Goal: Task Accomplishment & Management: Manage account settings

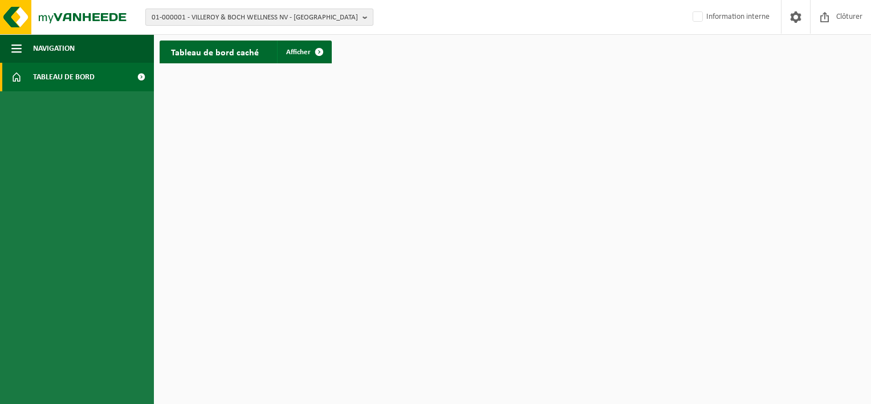
click at [366, 18] on b "button" at bounding box center [368, 17] width 10 height 16
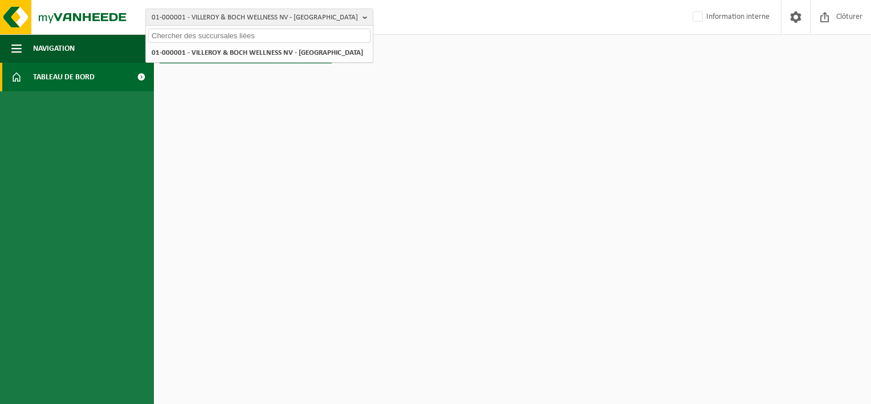
click at [248, 37] on input "text" at bounding box center [259, 36] width 222 height 14
paste input "RC-VEL-013358"
drag, startPoint x: 239, startPoint y: 36, endPoint x: 100, endPoint y: 23, distance: 139.7
click at [100, 23] on div "01-000001 - VILLEROY & BOCH WELLNESS NV - ROESELARE RC-VEL-013358 01-000001 - V…" at bounding box center [435, 17] width 871 height 35
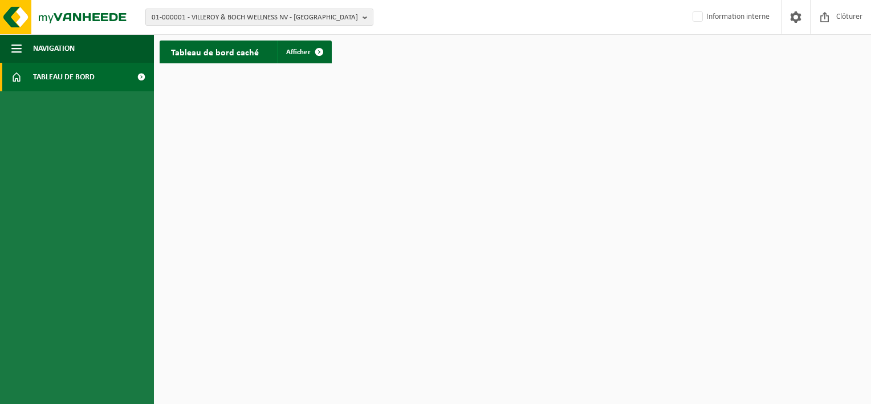
click at [223, 30] on div "01-000001 - VILLEROY & BOCH WELLNESS NV - ROESELARE 01-000001 - VILLEROY & BOCH…" at bounding box center [435, 17] width 871 height 35
click at [361, 21] on button "01-000001 - VILLEROY & BOCH WELLNESS NV - ROESELARE" at bounding box center [259, 17] width 228 height 17
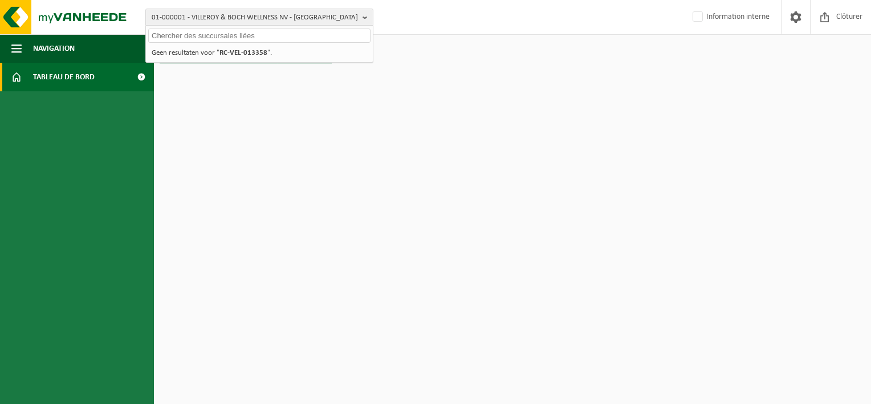
click at [268, 38] on input "text" at bounding box center [259, 36] width 222 height 14
paste input "10-980516"
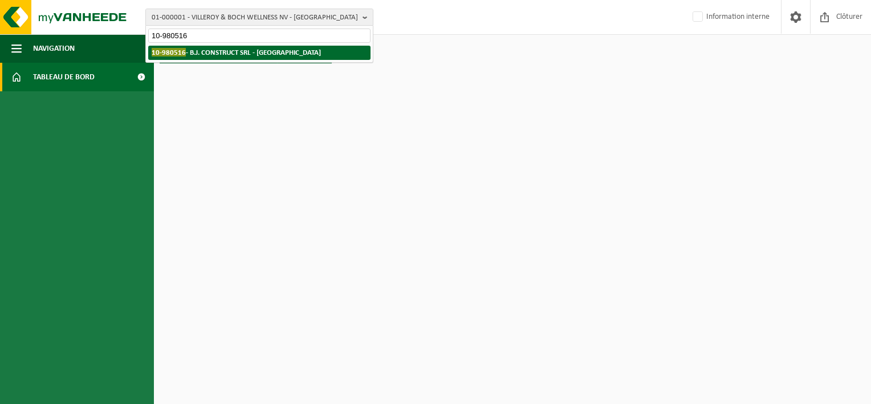
type input "10-980516"
click at [271, 55] on strong "10-980516 - B.J. CONSTRUCT SRL - LOUPOIGNE" at bounding box center [236, 52] width 169 height 9
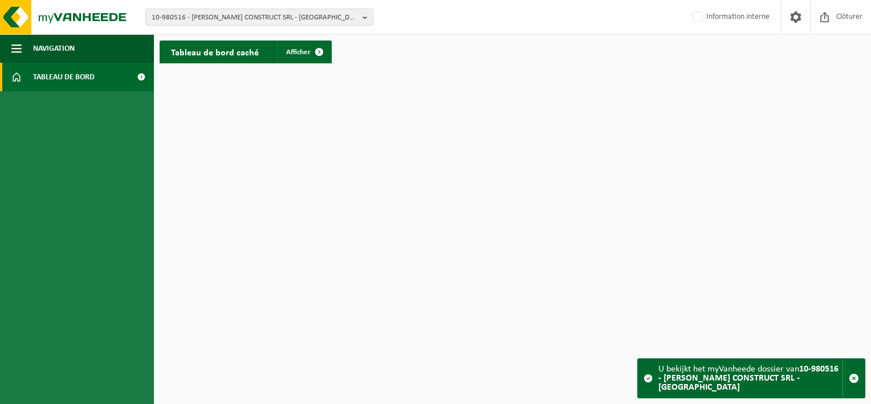
click at [140, 79] on span at bounding box center [141, 77] width 26 height 29
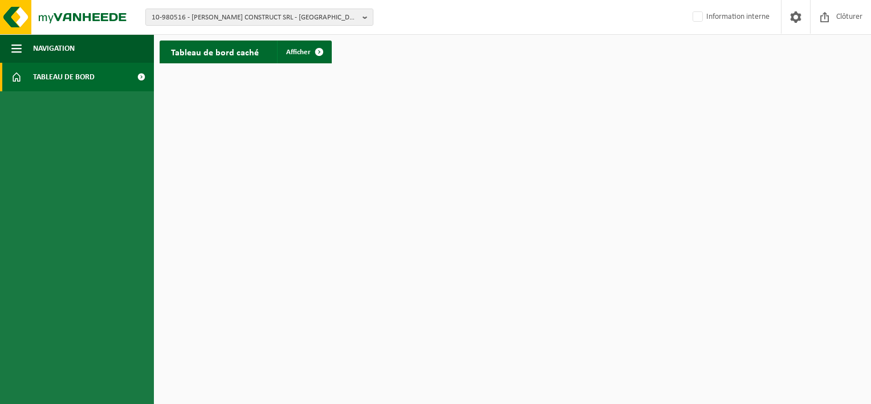
click at [140, 79] on span at bounding box center [141, 77] width 26 height 29
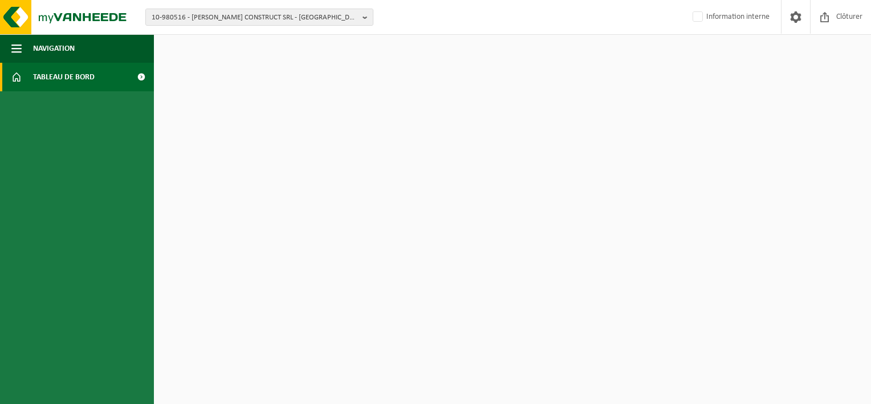
click at [140, 79] on span at bounding box center [141, 77] width 26 height 29
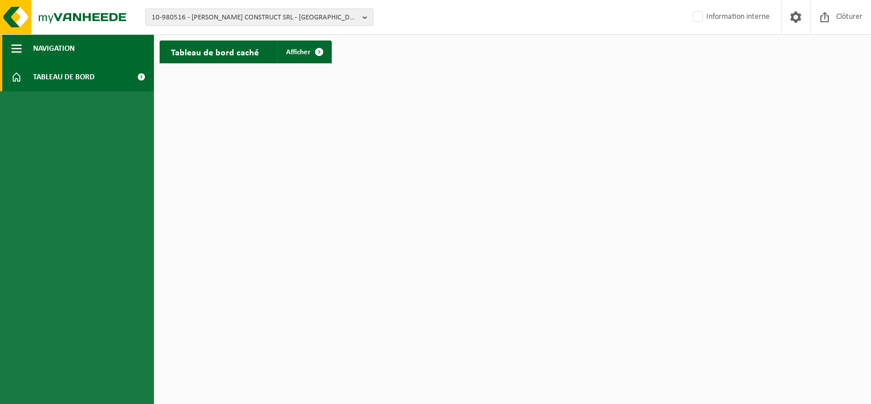
click at [15, 43] on span "button" at bounding box center [16, 48] width 10 height 29
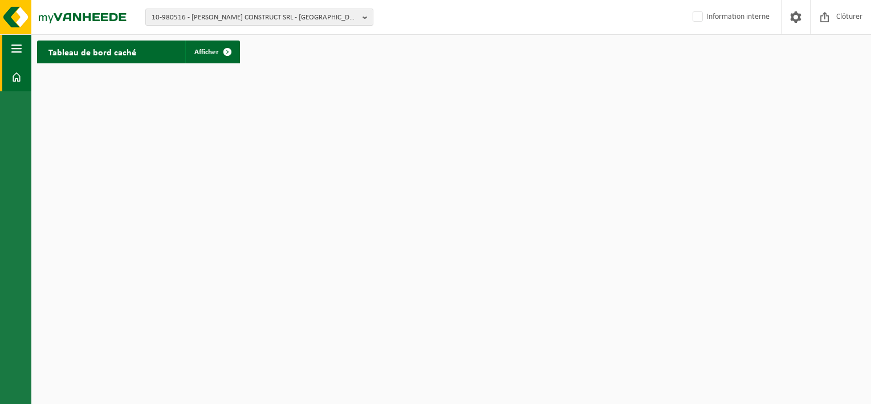
click at [15, 45] on span "button" at bounding box center [16, 48] width 10 height 29
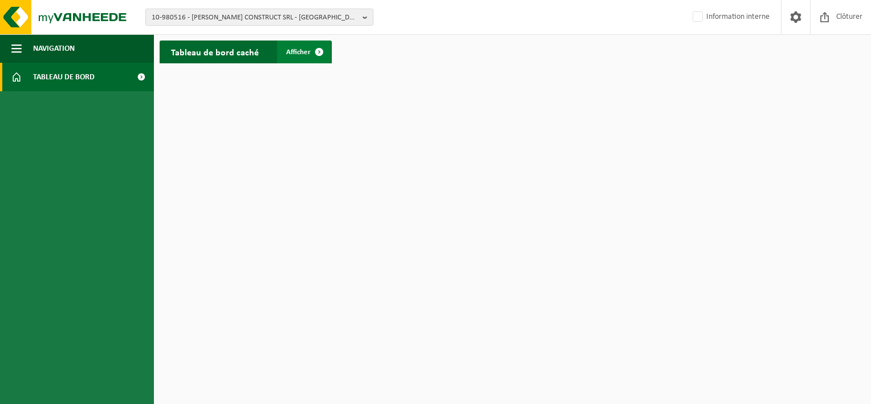
click at [298, 55] on span "Afficher" at bounding box center [298, 51] width 25 height 7
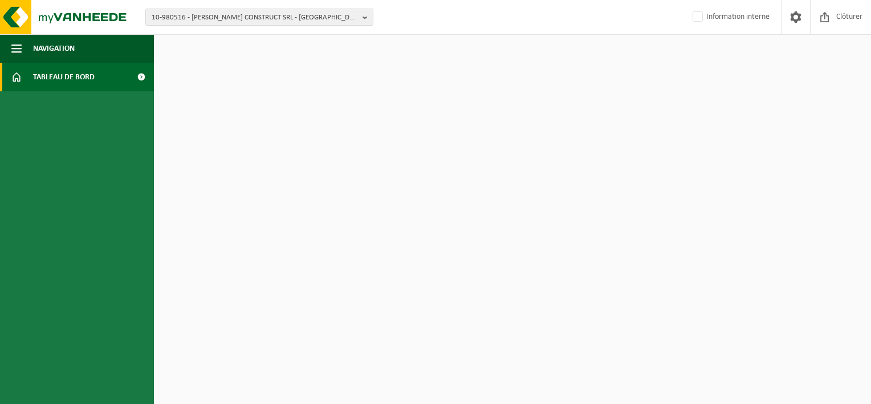
click at [139, 75] on span at bounding box center [141, 77] width 26 height 29
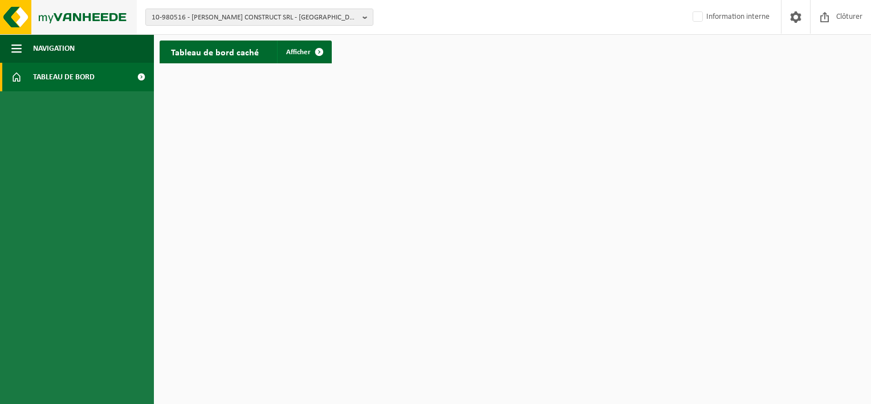
click at [92, 18] on img at bounding box center [68, 17] width 137 height 34
click at [319, 57] on span at bounding box center [319, 51] width 23 height 23
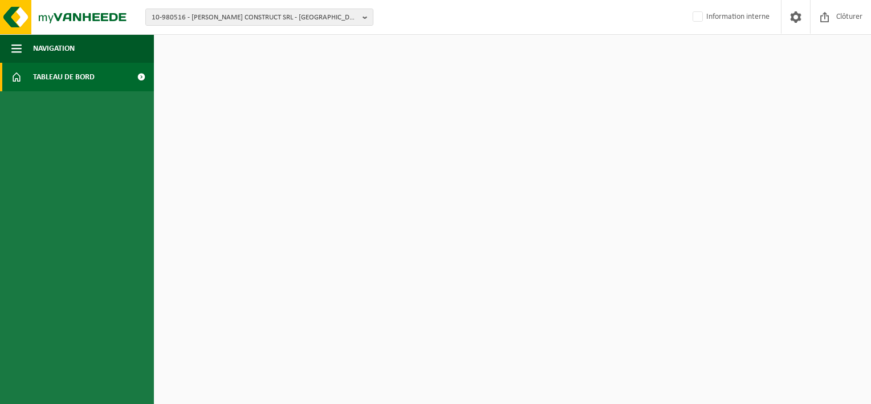
click at [21, 75] on span at bounding box center [16, 77] width 10 height 29
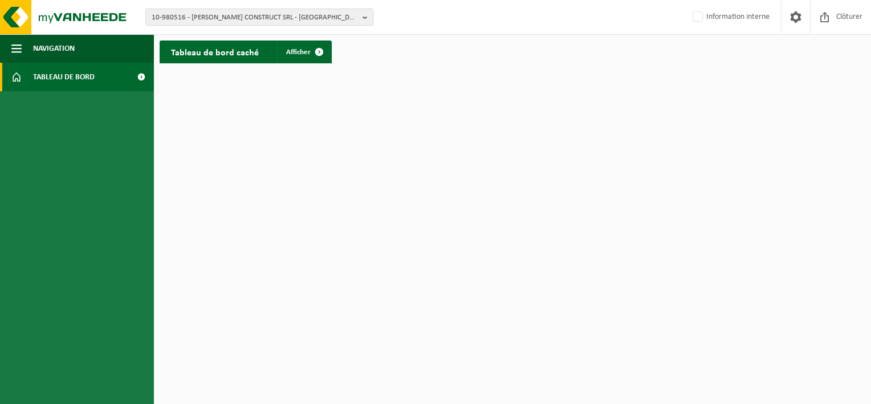
click at [143, 74] on span at bounding box center [141, 77] width 26 height 29
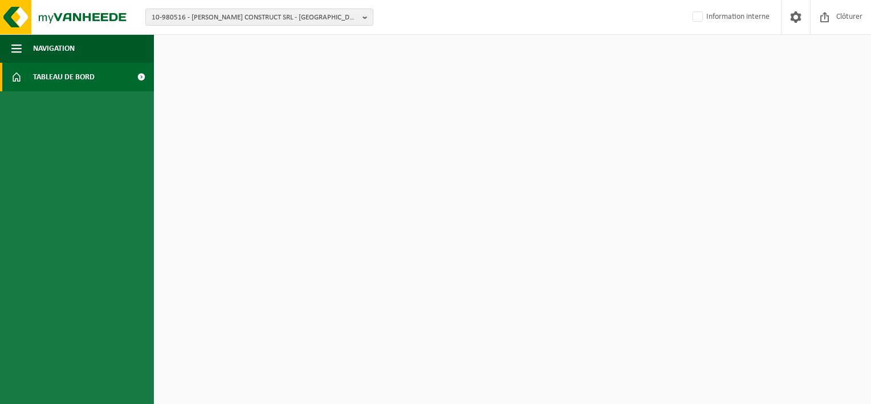
click at [143, 74] on span at bounding box center [141, 77] width 26 height 29
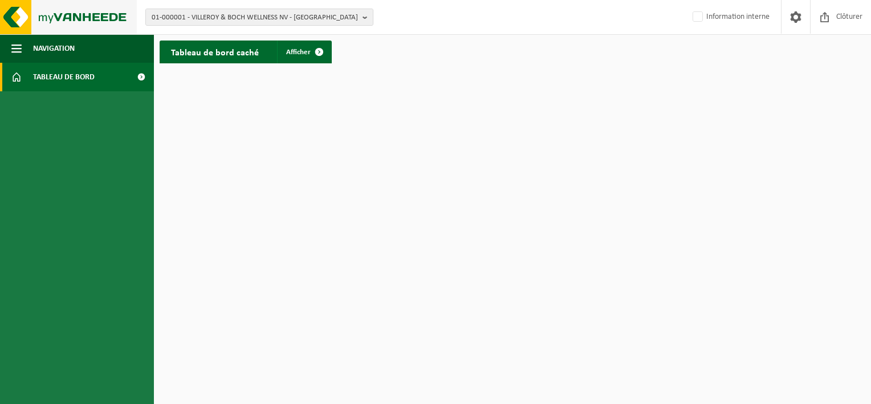
click at [73, 15] on img at bounding box center [68, 17] width 137 height 34
click at [366, 14] on b "button" at bounding box center [368, 17] width 10 height 16
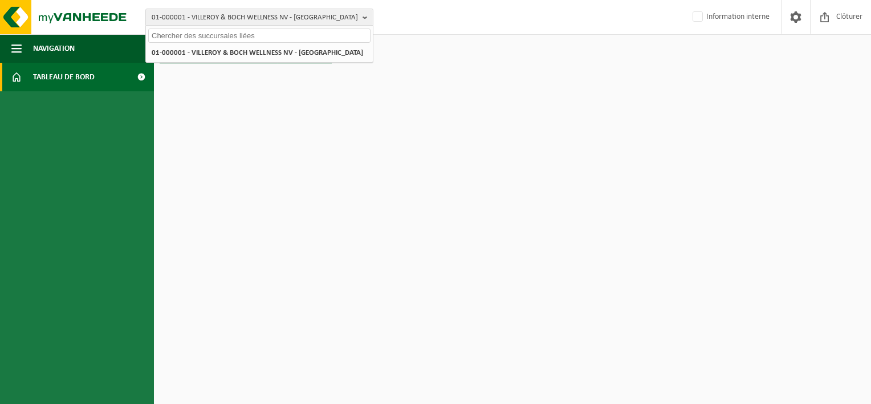
click at [279, 31] on input "text" at bounding box center [259, 36] width 222 height 14
paste input "10-980516"
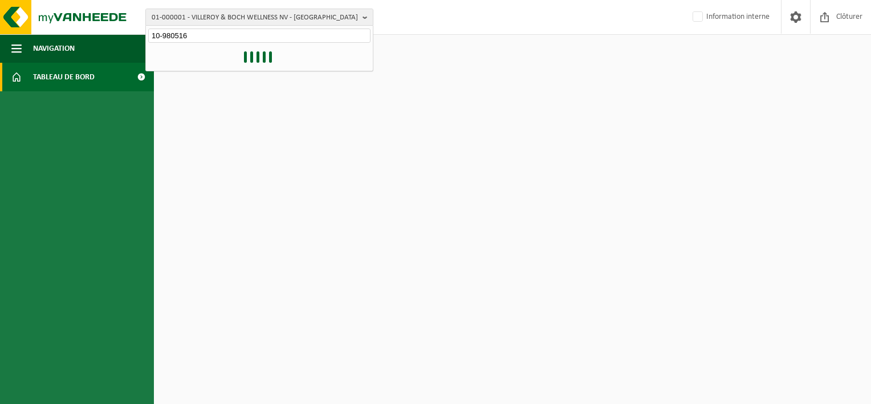
type input "10-980516"
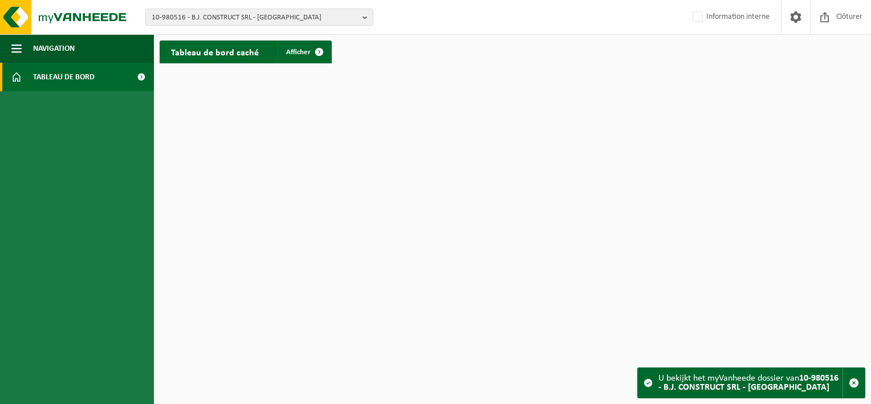
click at [734, 380] on div "U bekijkt het myVanheede dossier van 10-980516 - B.J. CONSTRUCT SRL - [GEOGRAPH…" at bounding box center [750, 383] width 184 height 30
click at [136, 73] on span at bounding box center [141, 77] width 26 height 29
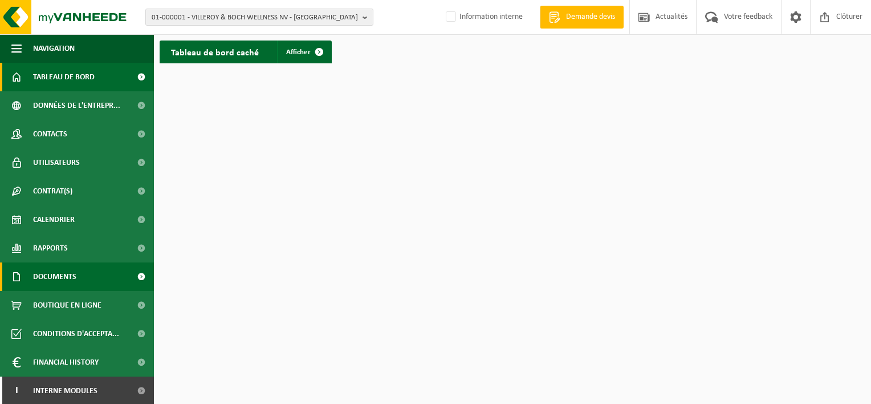
click at [128, 275] on span at bounding box center [141, 276] width 26 height 29
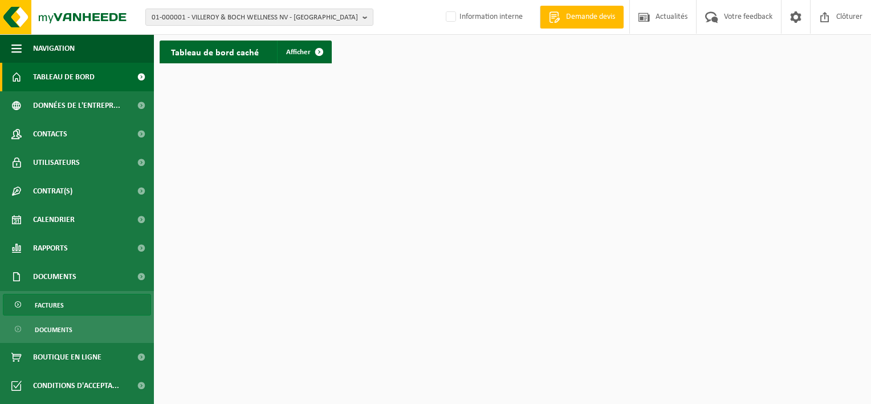
click at [114, 298] on link "Factures" at bounding box center [77, 305] width 148 height 22
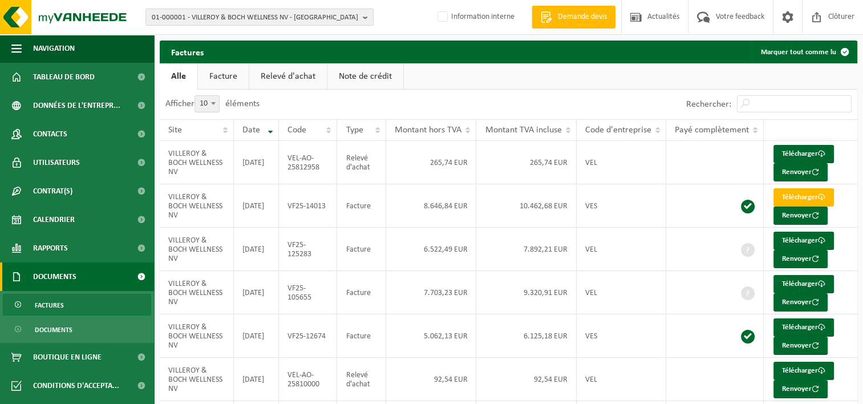
click at [367, 19] on b "button" at bounding box center [368, 17] width 10 height 16
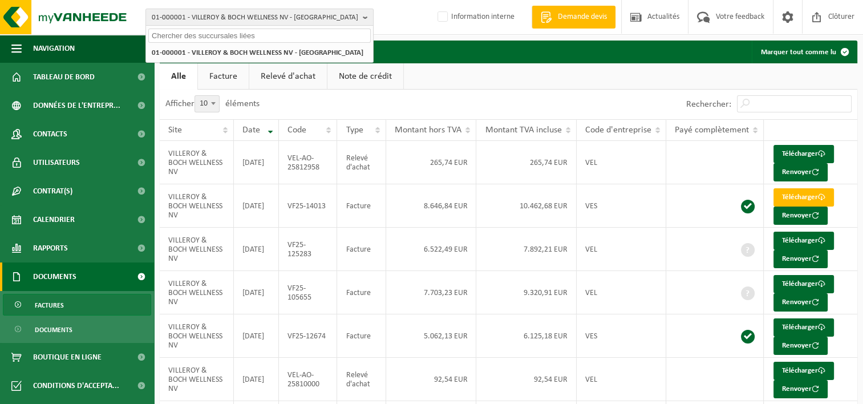
click at [262, 34] on input "text" at bounding box center [259, 36] width 222 height 14
paste input "10-980516"
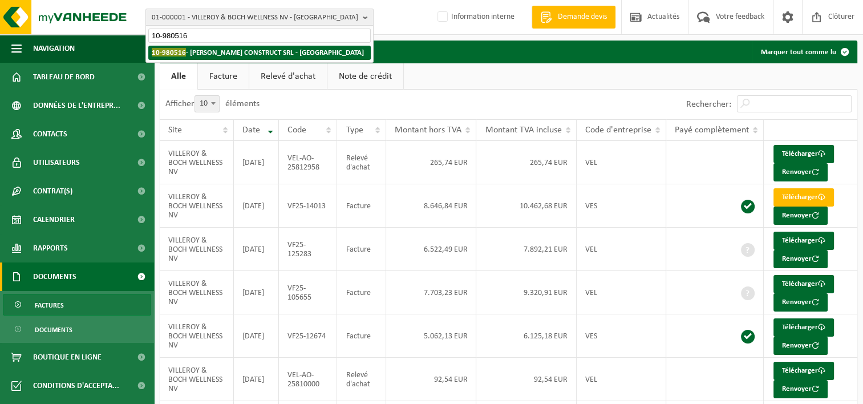
type input "10-980516"
click at [255, 50] on strong "10-980516 - B.J. CONSTRUCT SRL - LOUPOIGNE" at bounding box center [258, 52] width 212 height 9
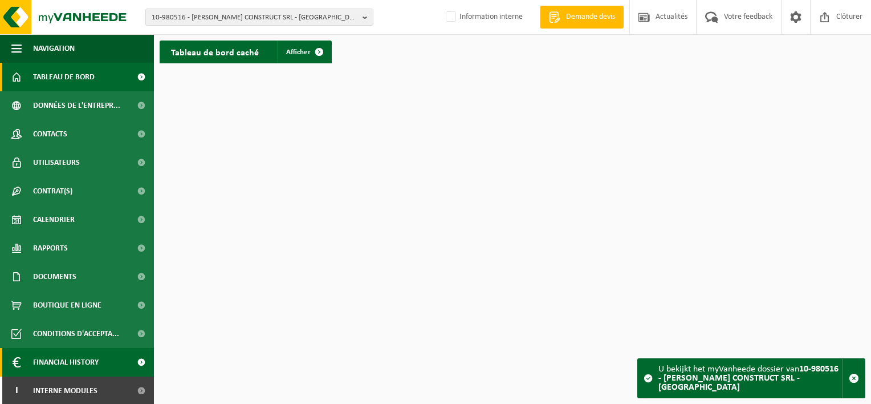
scroll to position [1, 0]
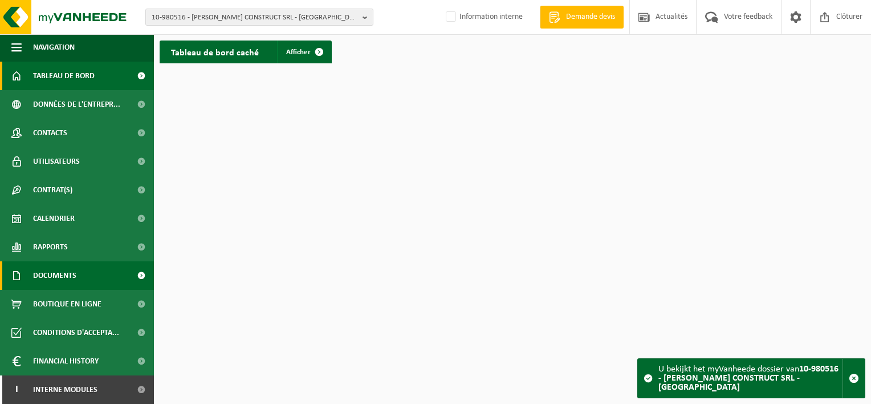
click at [135, 274] on span at bounding box center [141, 275] width 26 height 29
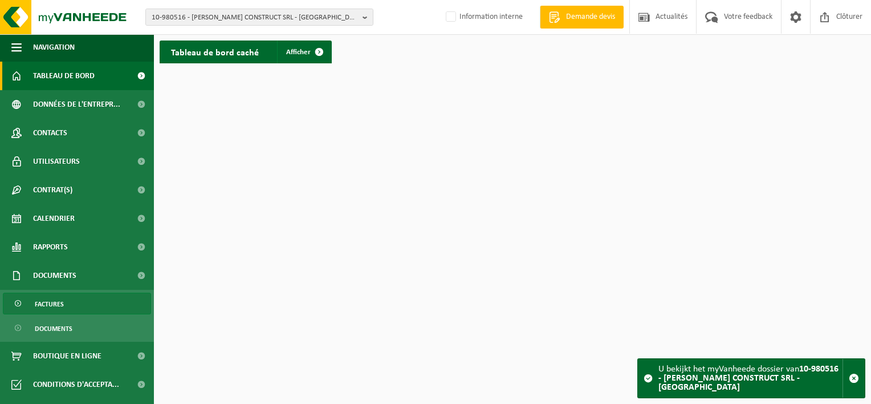
click at [84, 298] on link "Factures" at bounding box center [77, 303] width 148 height 22
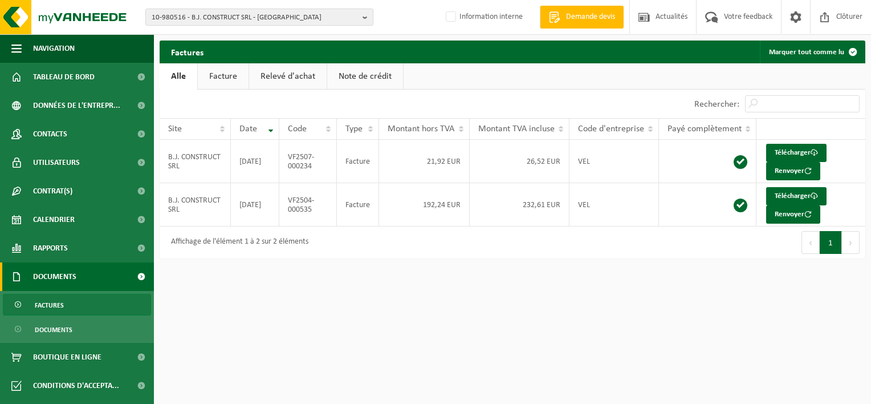
click at [227, 76] on link "Facture" at bounding box center [223, 76] width 51 height 26
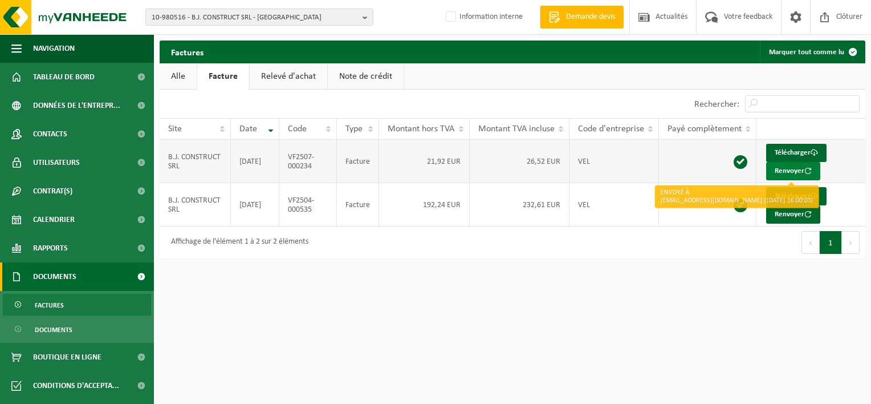
click at [790, 173] on button "Renvoyer" at bounding box center [793, 171] width 54 height 18
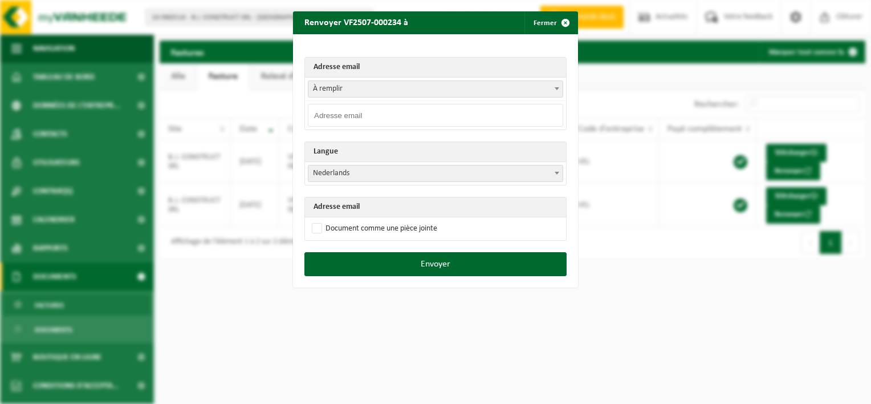
click at [477, 117] on input "email" at bounding box center [435, 115] width 255 height 23
click at [341, 114] on input "email" at bounding box center [435, 115] width 255 height 23
paste input "[EMAIL_ADDRESS][DOMAIN_NAME]"
type input "[EMAIL_ADDRESS][DOMAIN_NAME]"
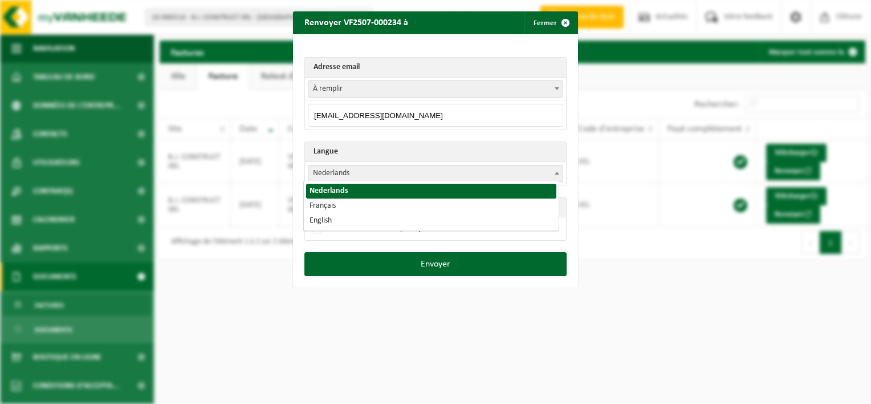
click at [551, 174] on span at bounding box center [556, 172] width 11 height 15
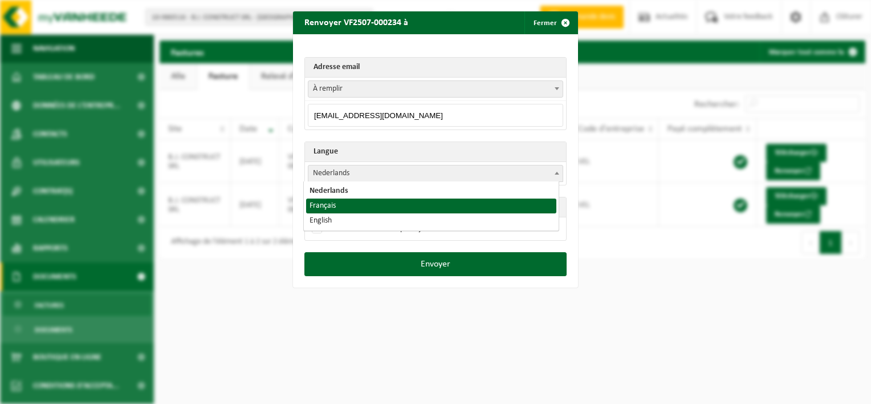
select select "fr"
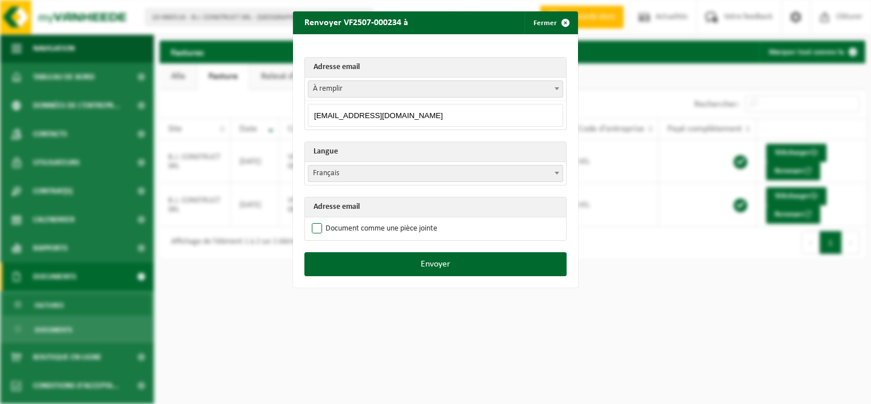
click at [381, 223] on label "Document comme une pièce jointe" at bounding box center [374, 228] width 128 height 17
click at [381, 220] on input "Document comme une pièce jointe" at bounding box center [449, 219] width 285 height 1
checkbox input "true"
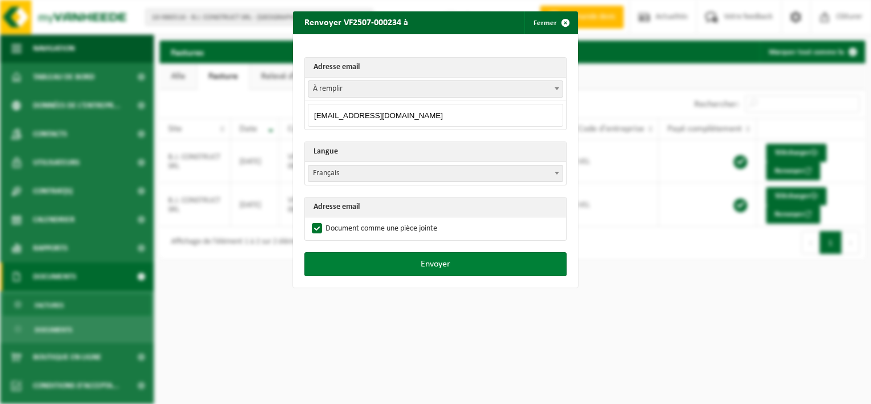
click at [383, 262] on button "Envoyer" at bounding box center [435, 264] width 262 height 24
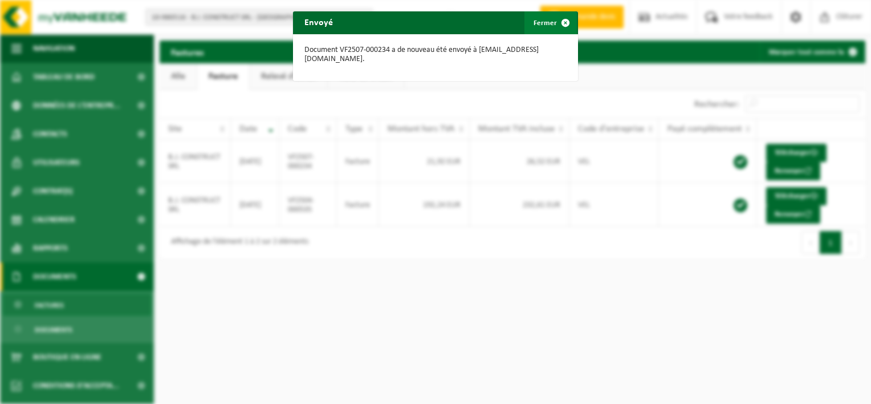
click at [563, 21] on span "button" at bounding box center [565, 22] width 23 height 23
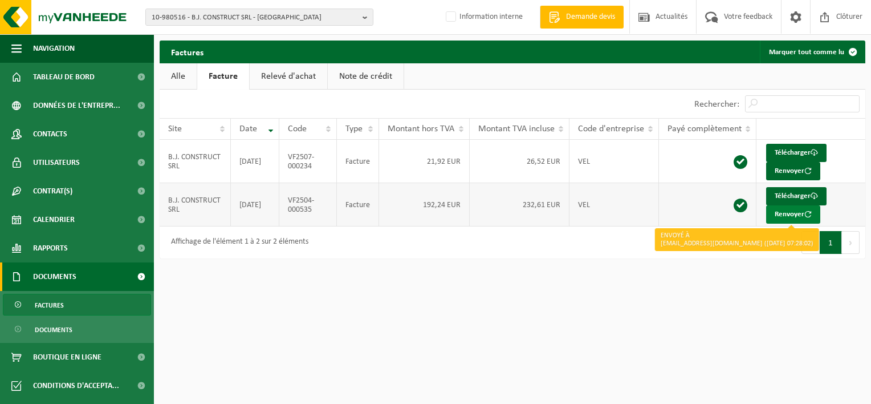
click at [785, 214] on button "Renvoyer" at bounding box center [793, 214] width 54 height 18
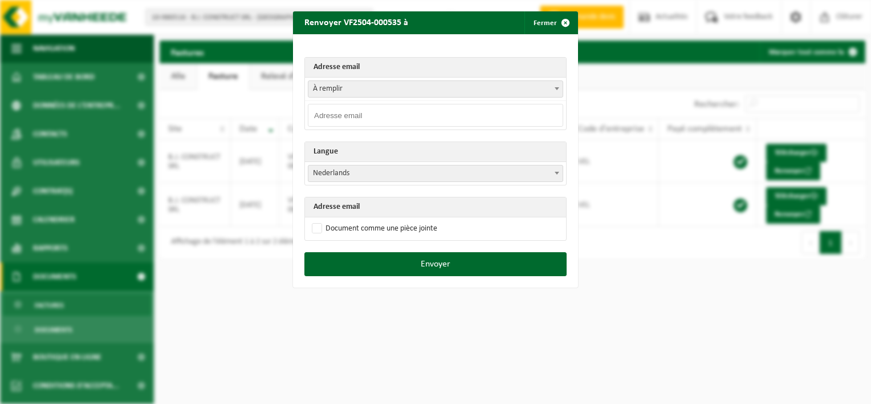
click at [385, 113] on input "email" at bounding box center [435, 115] width 255 height 23
type input "BJCONSTRUCT@HOTMAIL.COM"
click at [499, 177] on span "Nederlands" at bounding box center [435, 173] width 254 height 16
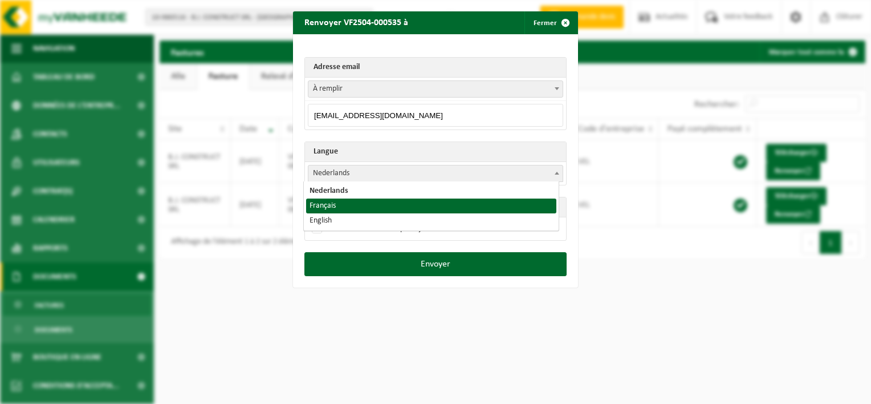
select select "fr"
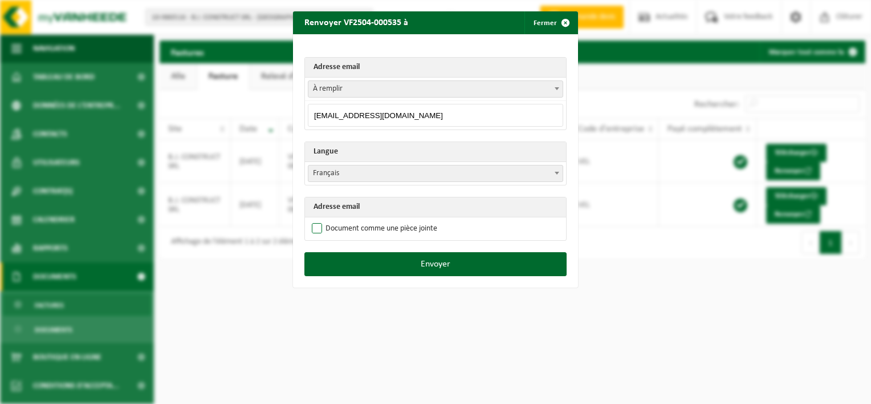
click at [355, 223] on label "Document comme une pièce jointe" at bounding box center [374, 228] width 128 height 17
click at [355, 220] on input "Document comme une pièce jointe" at bounding box center [449, 219] width 285 height 1
checkbox input "true"
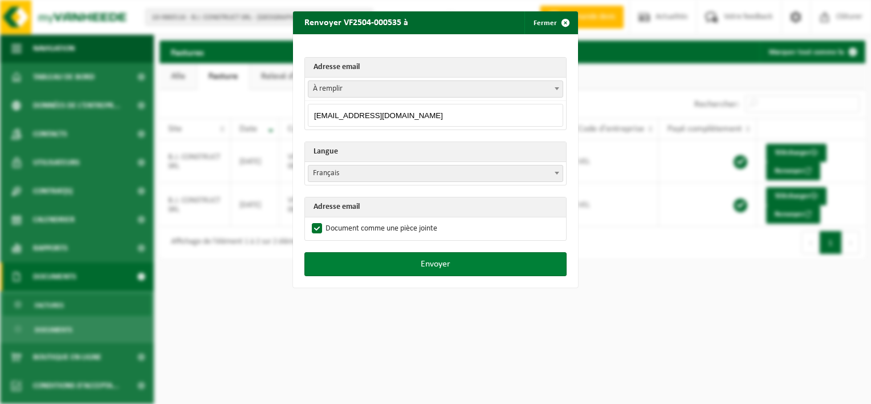
click at [374, 254] on button "Envoyer" at bounding box center [435, 264] width 262 height 24
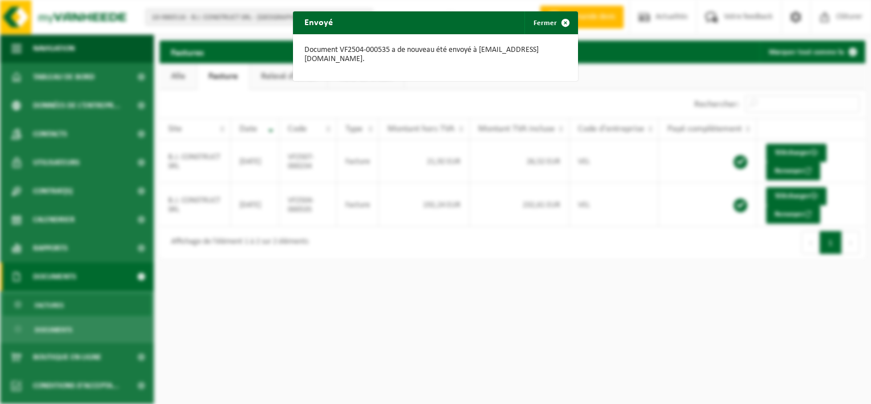
click at [374, 239] on div "Envoyé Fermer Document VF2504-000535 a de nouveau été envoyé à BJCONSTRUCT@HOTM…" at bounding box center [435, 202] width 871 height 404
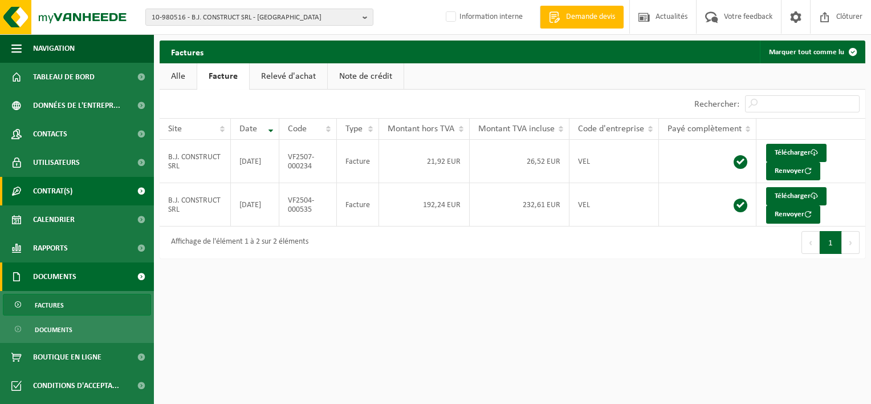
click at [72, 195] on span "Contrat(s)" at bounding box center [52, 191] width 39 height 29
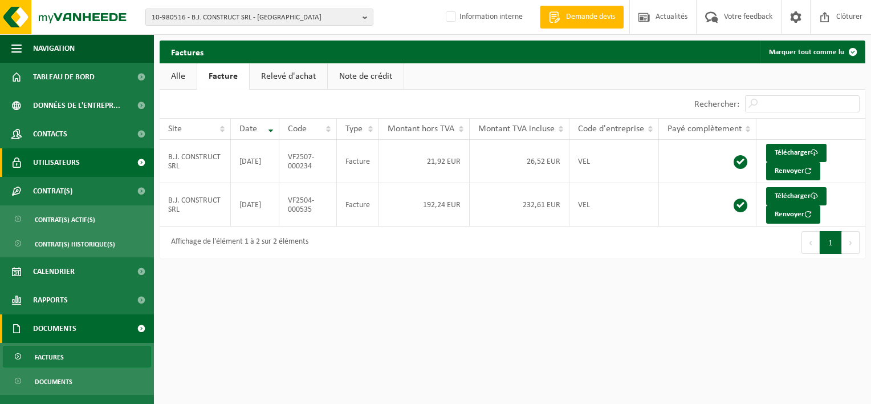
click at [133, 162] on span at bounding box center [141, 162] width 26 height 29
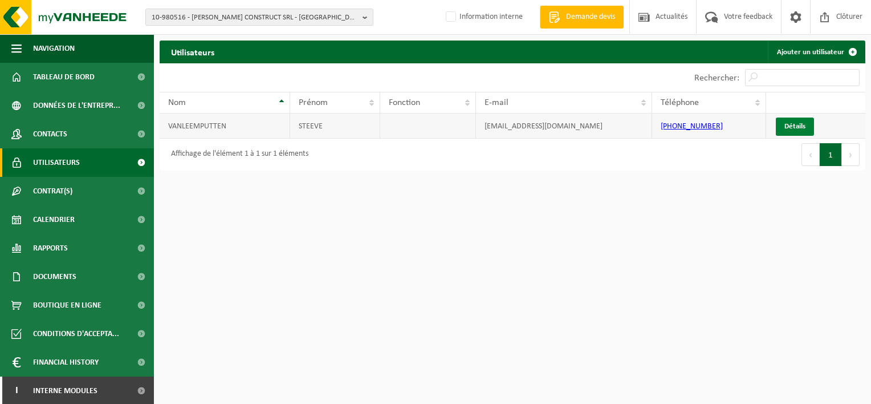
click at [780, 131] on link "Détails" at bounding box center [795, 126] width 38 height 18
click at [568, 134] on td "[EMAIL_ADDRESS][DOMAIN_NAME]" at bounding box center [564, 125] width 176 height 25
click at [644, 105] on th "E-mail" at bounding box center [564, 103] width 176 height 22
